Goal: Information Seeking & Learning: Learn about a topic

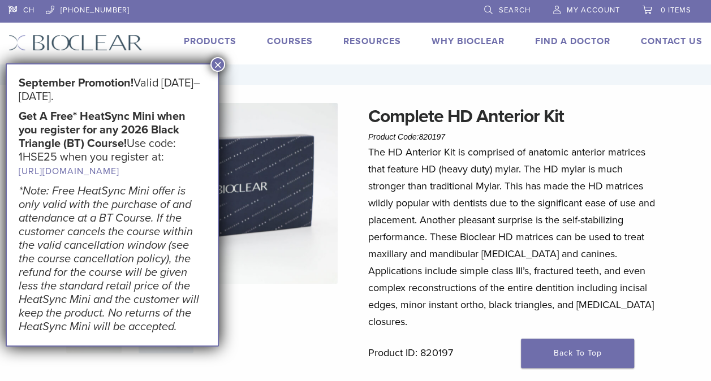
click at [215, 64] on button "×" at bounding box center [217, 64] width 15 height 15
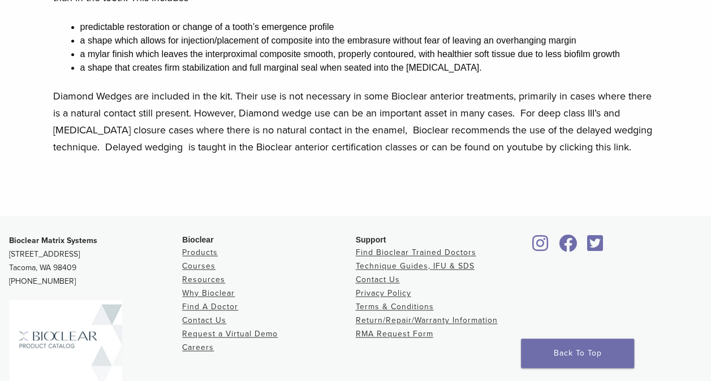
scroll to position [687, 0]
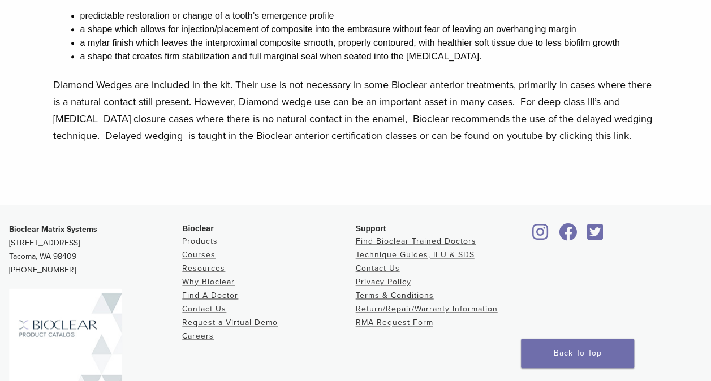
click at [198, 236] on link "Products" at bounding box center [200, 241] width 36 height 10
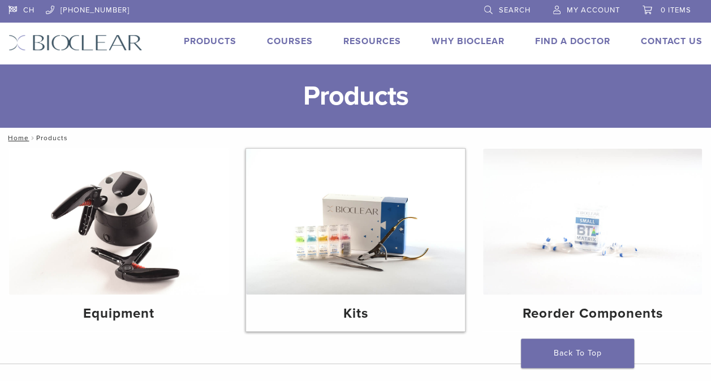
click at [307, 267] on img at bounding box center [355, 222] width 219 height 146
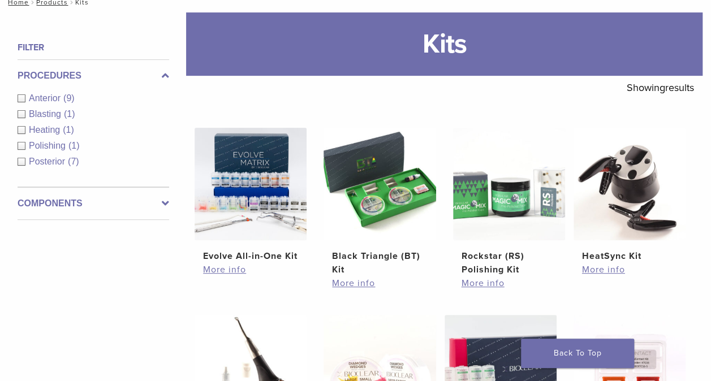
scroll to position [158, 0]
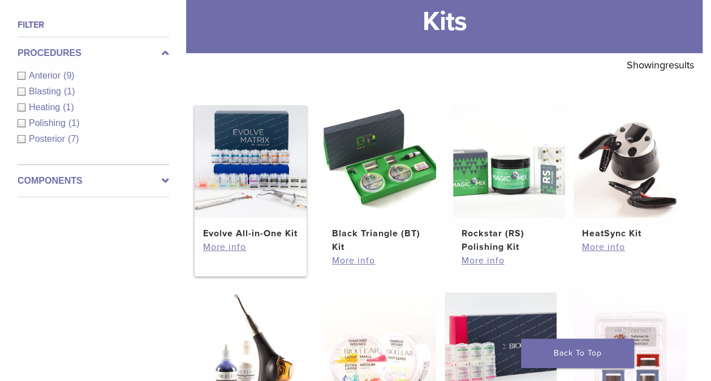
click at [231, 235] on h2 "Evolve All-in-One Kit" at bounding box center [250, 234] width 95 height 14
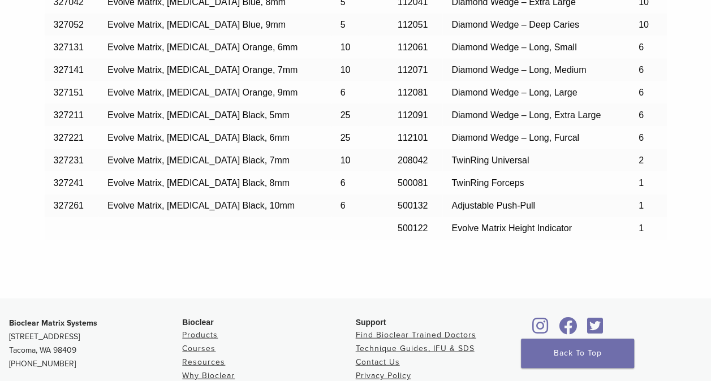
scroll to position [1132, 0]
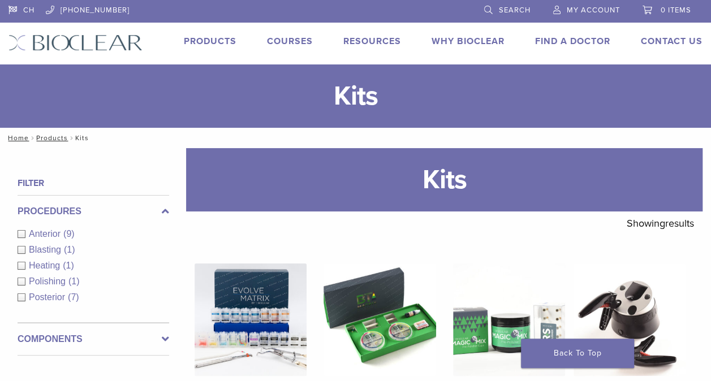
click at [32, 293] on span "Posterior" at bounding box center [48, 297] width 39 height 10
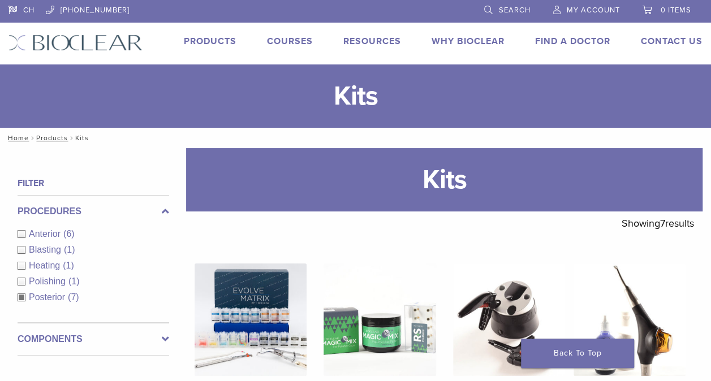
click at [21, 237] on div "Anterior (6)" at bounding box center [94, 234] width 152 height 14
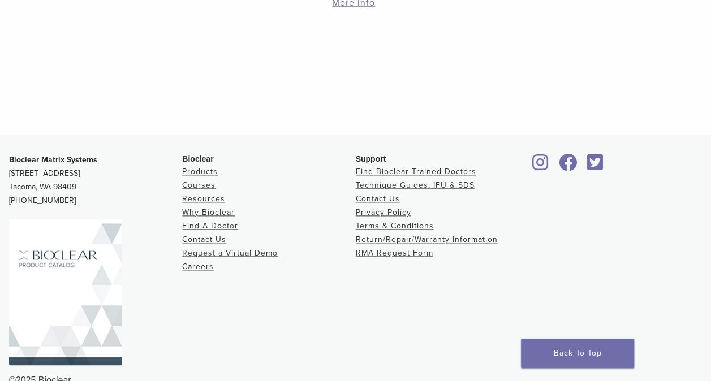
scroll to position [627, 0]
